Goal: Check status: Check status

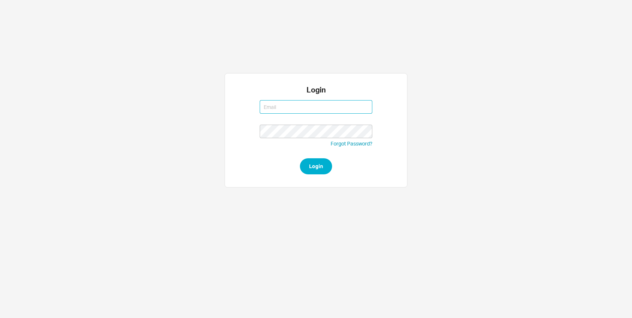
type input "bnussbaum@qualitybath.com"
click at [300, 158] on button "Login" at bounding box center [316, 166] width 32 height 16
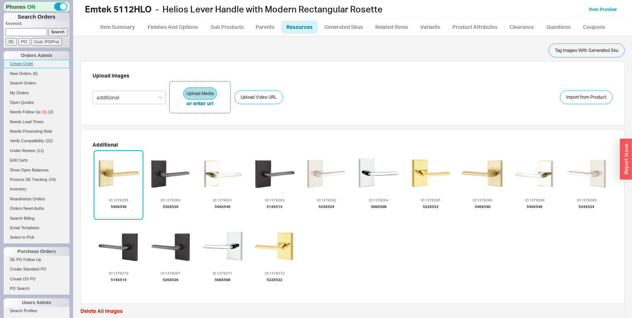
click at [22, 64] on link "Create Order" at bounding box center [37, 64] width 66 height 8
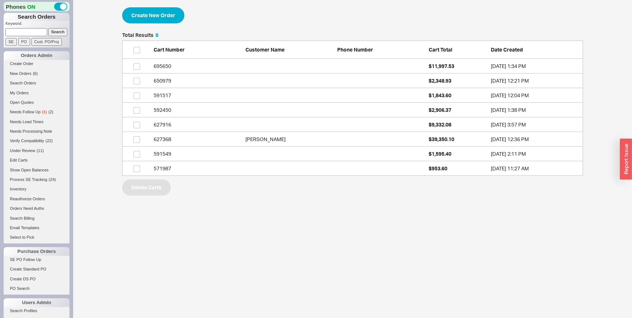
scroll to position [143, 461]
click at [24, 80] on link "Search Orders" at bounding box center [37, 83] width 66 height 8
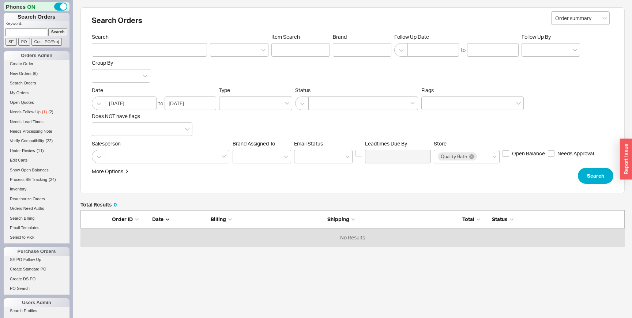
scroll to position [36, 544]
click at [601, 179] on button "Search" at bounding box center [595, 176] width 35 height 16
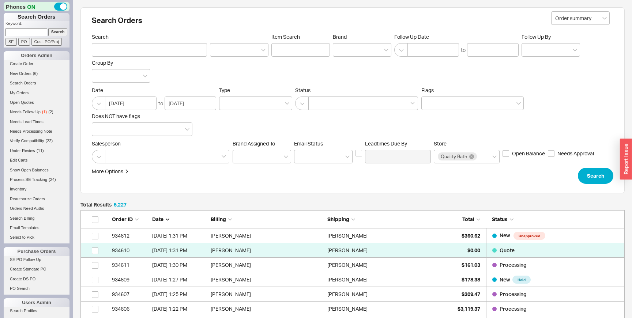
scroll to position [76527, 544]
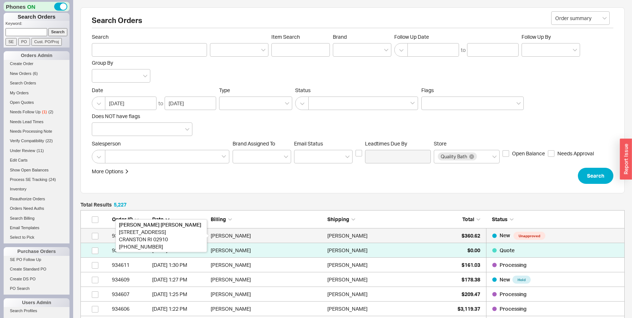
click at [231, 237] on div "[PERSON_NAME]" at bounding box center [267, 236] width 113 height 15
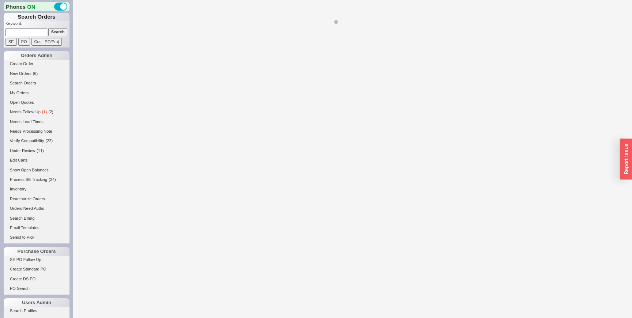
select select "LOW"
